Goal: Information Seeking & Learning: Learn about a topic

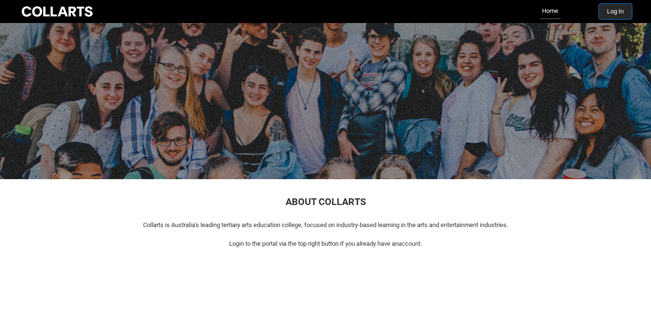
click at [620, 15] on button "Log In" at bounding box center [615, 11] width 33 height 15
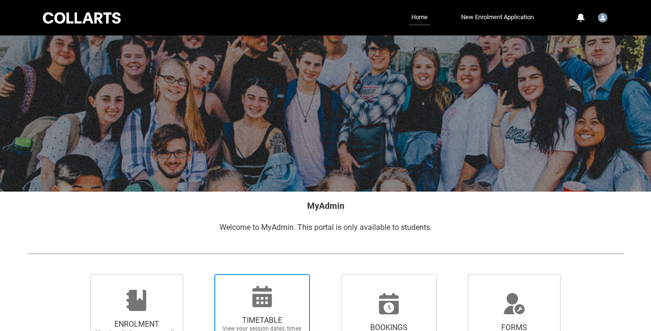
click at [288, 289] on div at bounding box center [262, 296] width 92 height 23
click at [202, 274] on input "TIMETABLE View your session dates, times and locations of the enrolled units" at bounding box center [202, 273] width 0 height 0
radio input "true"
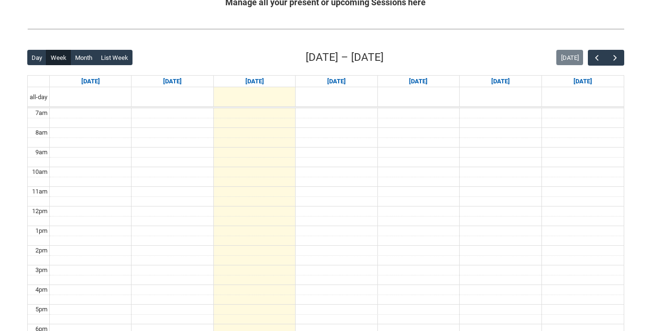
scroll to position [193, 0]
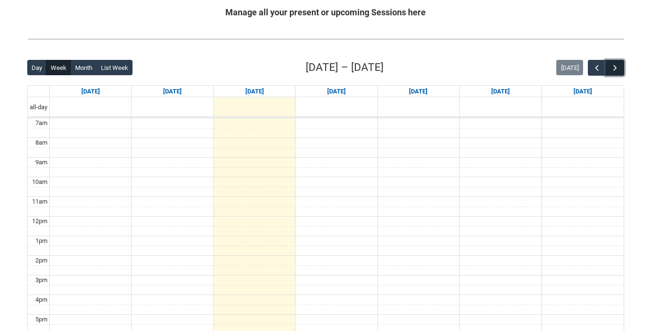
click at [614, 67] on span "button" at bounding box center [615, 68] width 10 height 10
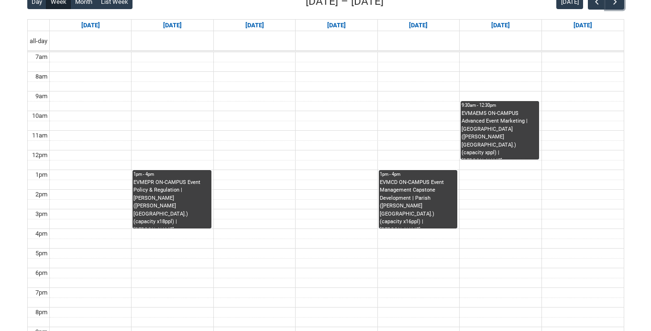
scroll to position [261, 0]
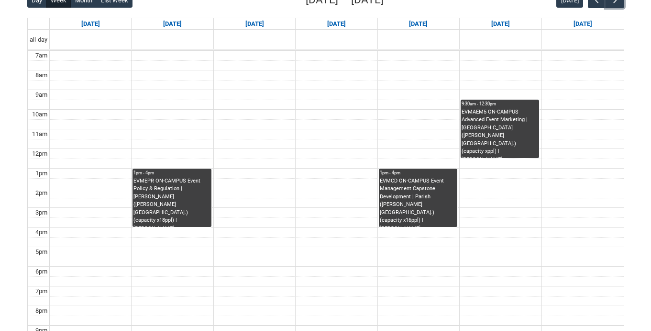
click at [164, 187] on div "EVMEPR ON-CAMPUS Event Policy & Regulation | Draper (Cromwell St.) (capacity x1…" at bounding box center [171, 202] width 77 height 50
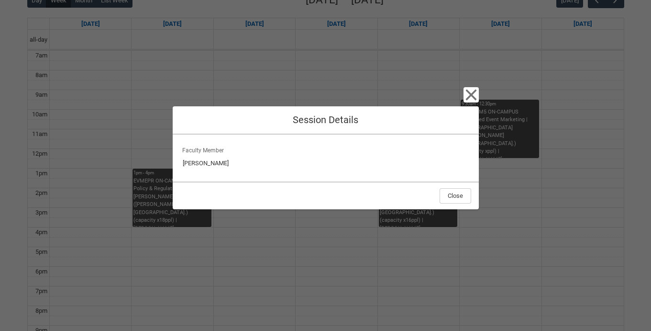
click at [142, 155] on div "Close Session Details Faculty Member Khat Kerr Close" at bounding box center [325, 165] width 651 height 331
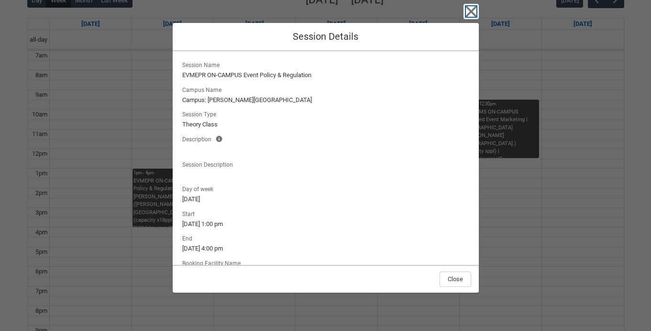
click at [471, 11] on icon "button" at bounding box center [471, 11] width 11 height 11
